Goal: Task Accomplishment & Management: Complete application form

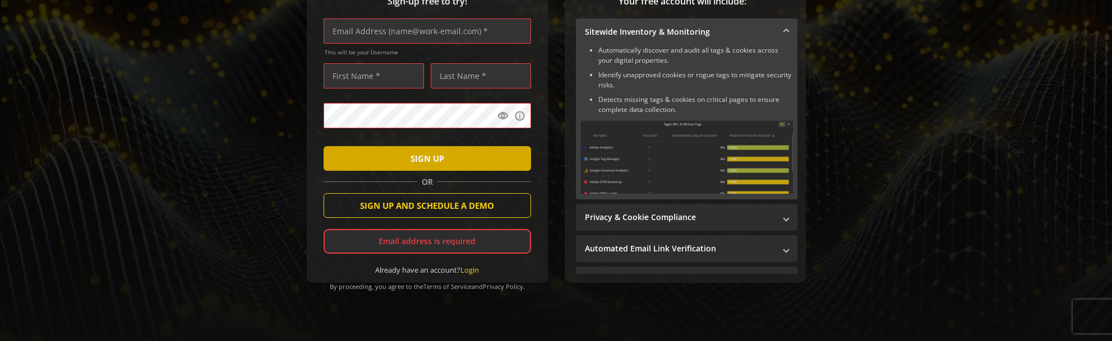
scroll to position [177, 0]
click at [395, 155] on span "submit" at bounding box center [426, 158] width 207 height 27
click at [428, 159] on span "SIGN UP" at bounding box center [427, 159] width 34 height 20
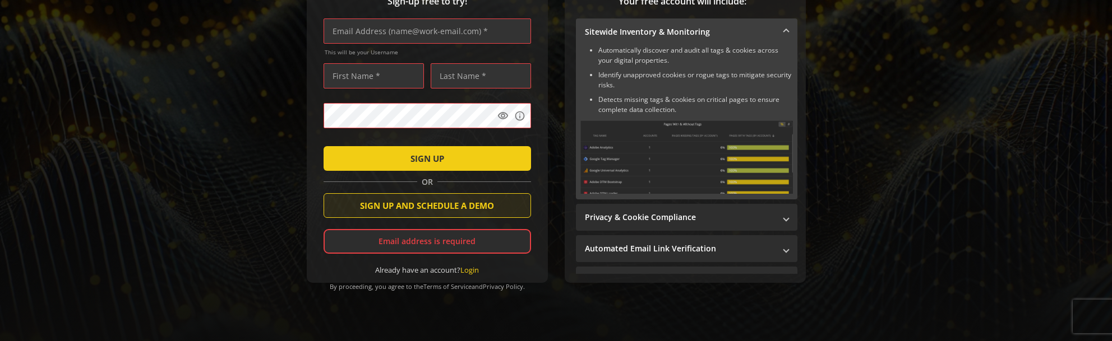
click at [421, 203] on span "SIGN UP AND SCHEDULE A DEMO" at bounding box center [427, 206] width 134 height 20
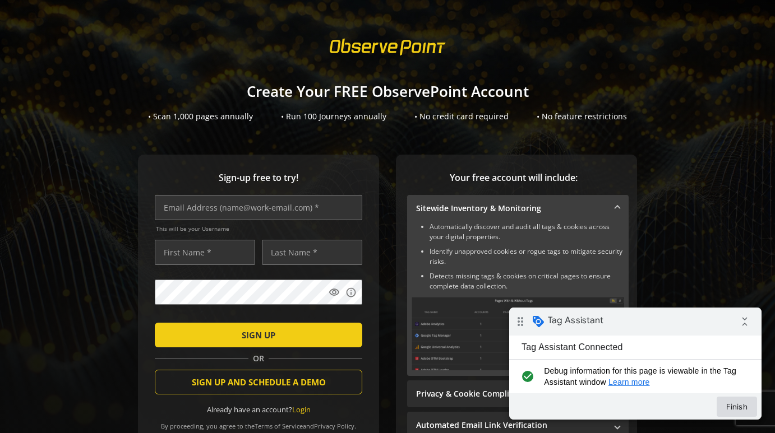
click at [739, 406] on button "Finish" at bounding box center [736, 407] width 40 height 20
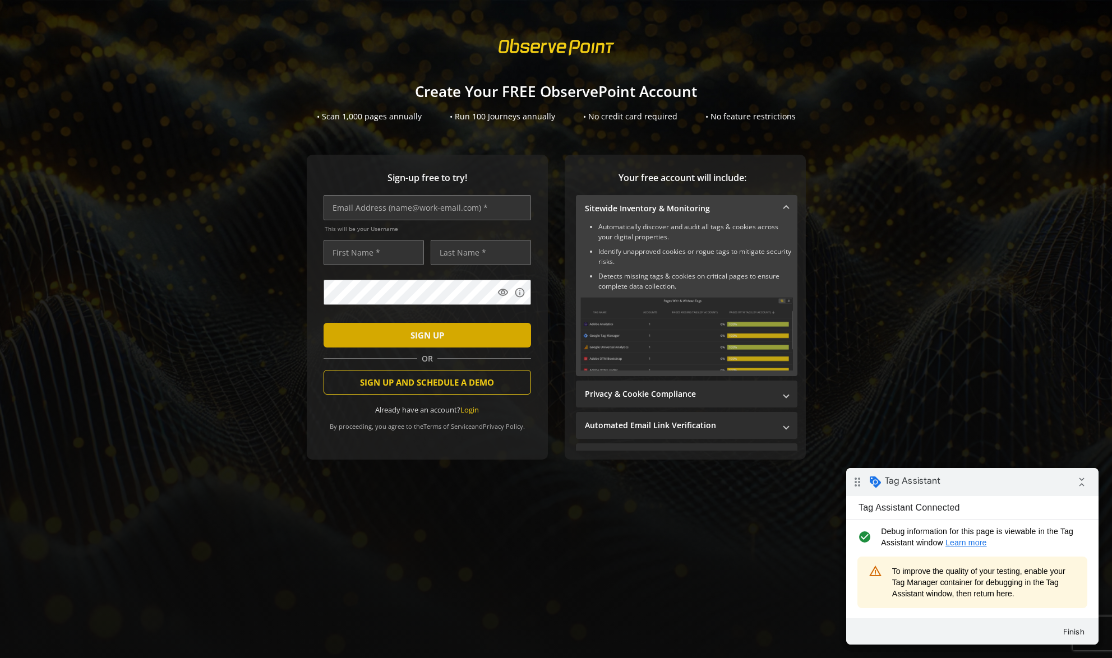
click at [438, 336] on span "SIGN UP" at bounding box center [427, 335] width 34 height 20
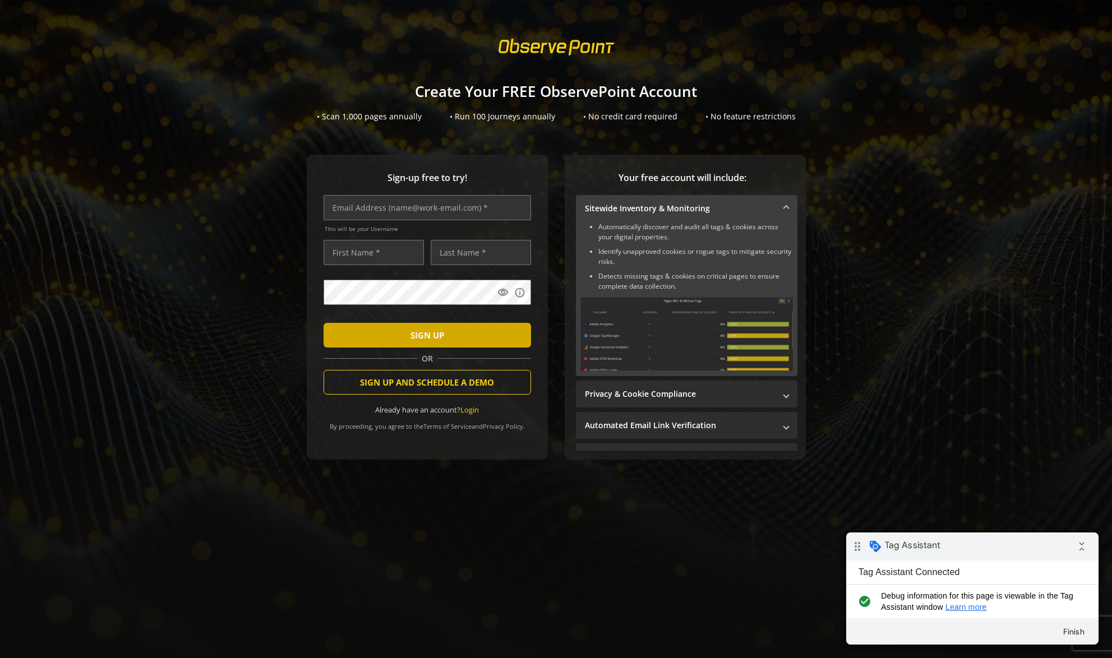
click at [419, 338] on span "SIGN UP" at bounding box center [427, 335] width 34 height 20
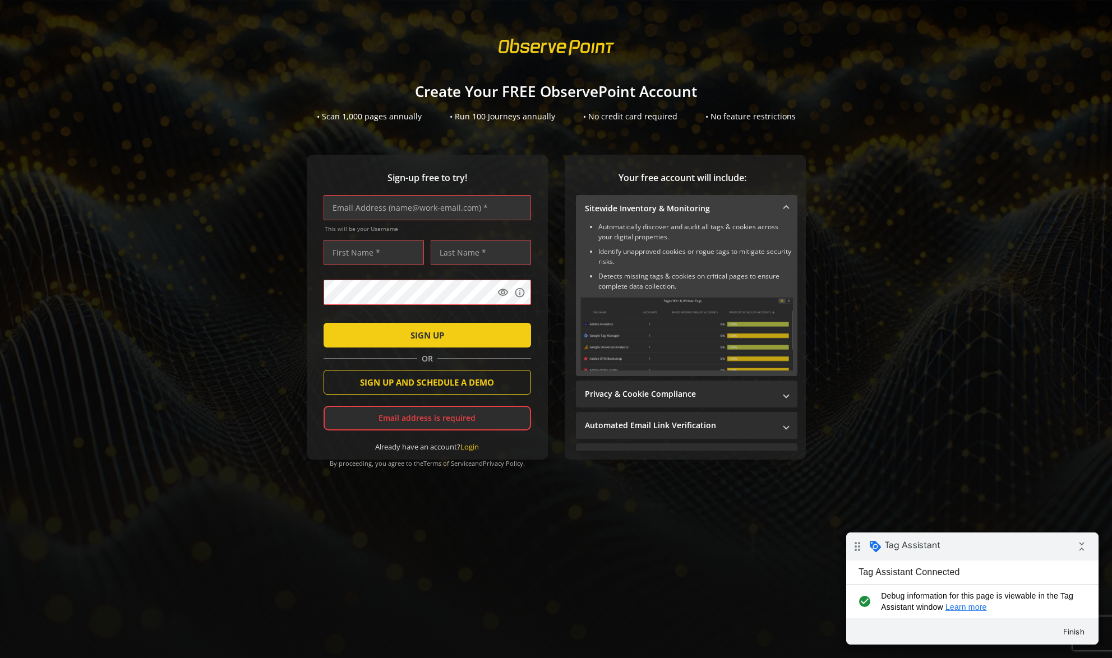
click at [321, 302] on div "Sign-up free to try! This will be your Username visibility info SIGN UP OR SIGN…" at bounding box center [427, 307] width 241 height 305
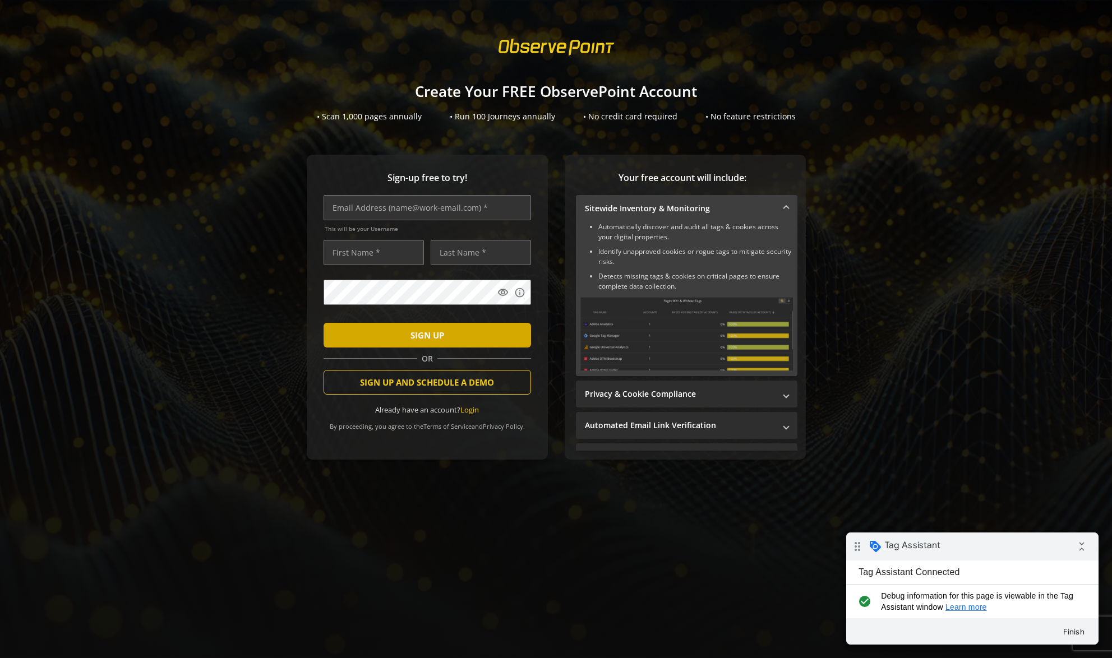
drag, startPoint x: 434, startPoint y: 335, endPoint x: 485, endPoint y: 329, distance: 51.3
click at [434, 335] on span "SIGN UP" at bounding box center [427, 335] width 34 height 20
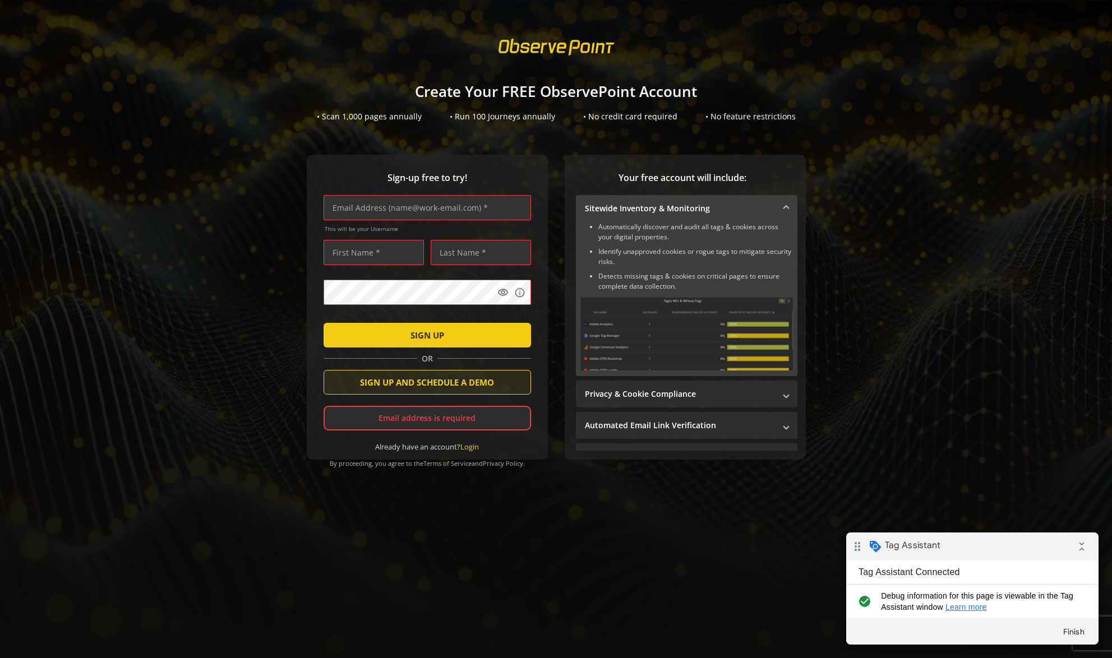
click at [445, 383] on span "SIGN UP AND SCHEDULE A DEMO" at bounding box center [427, 382] width 134 height 20
